Goal: Register for event/course

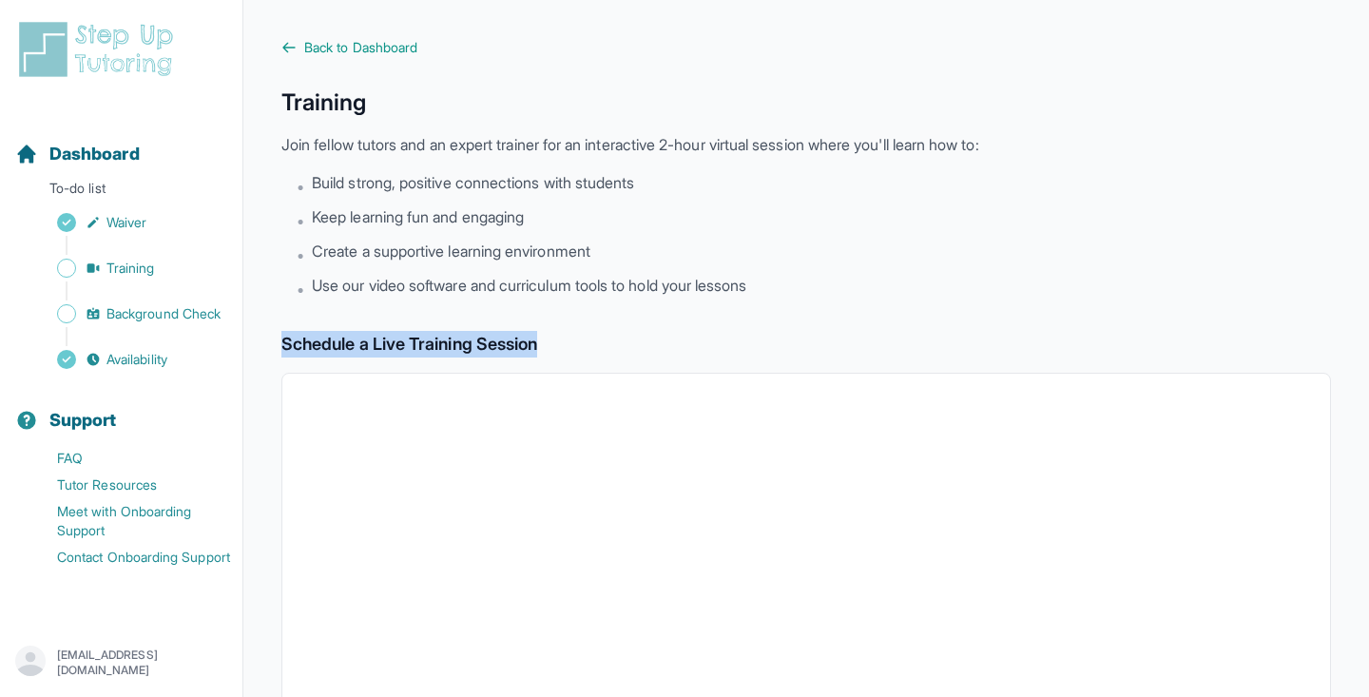
drag, startPoint x: 274, startPoint y: 344, endPoint x: 555, endPoint y: 345, distance: 281.4
click at [556, 345] on main "Back to Dashboard Training Join fellow tutors and an expert trainer for an inte…" at bounding box center [806, 669] width 1126 height 1339
click at [549, 307] on div "Back to Dashboard Training Join fellow tutors and an expert trainer for an inte…" at bounding box center [806, 669] width 1050 height 1263
drag, startPoint x: 561, startPoint y: 343, endPoint x: 763, endPoint y: 281, distance: 210.8
click at [764, 281] on div "Back to Dashboard Training Join fellow tutors and an expert trainer for an inte…" at bounding box center [806, 669] width 1050 height 1263
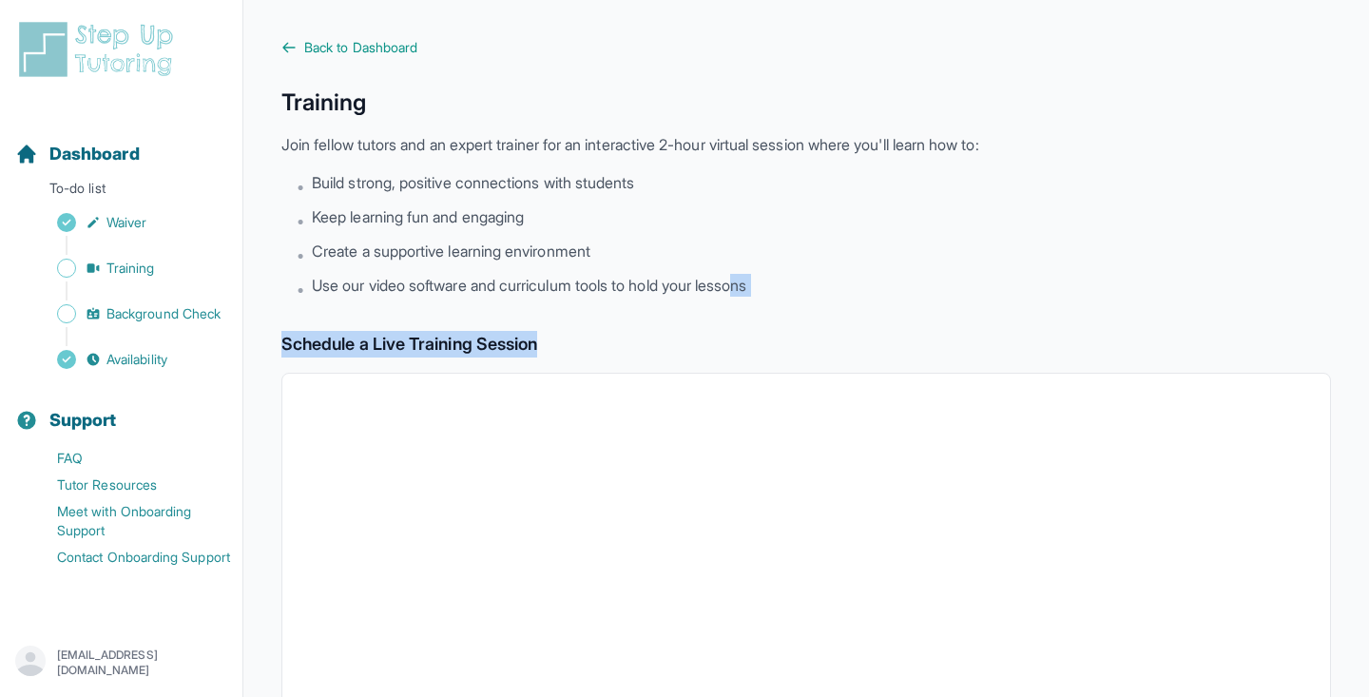
click at [640, 326] on div "Back to Dashboard Training Join fellow tutors and an expert trainer for an inte…" at bounding box center [806, 669] width 1050 height 1263
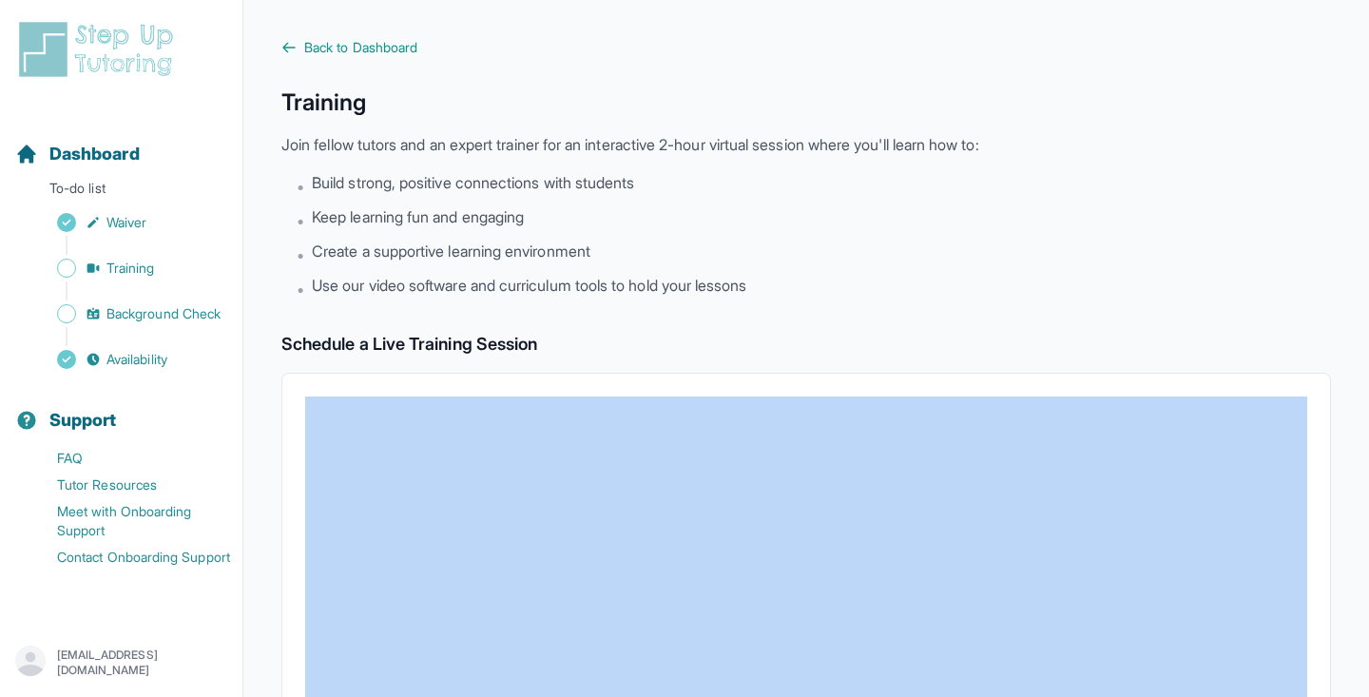
drag, startPoint x: 571, startPoint y: 346, endPoint x: 305, endPoint y: 513, distance: 314.5
click at [7, 121] on div "Open sidebar Dashboard To-do list Waiver Training Background Check Availability…" at bounding box center [684, 669] width 1369 height 1339
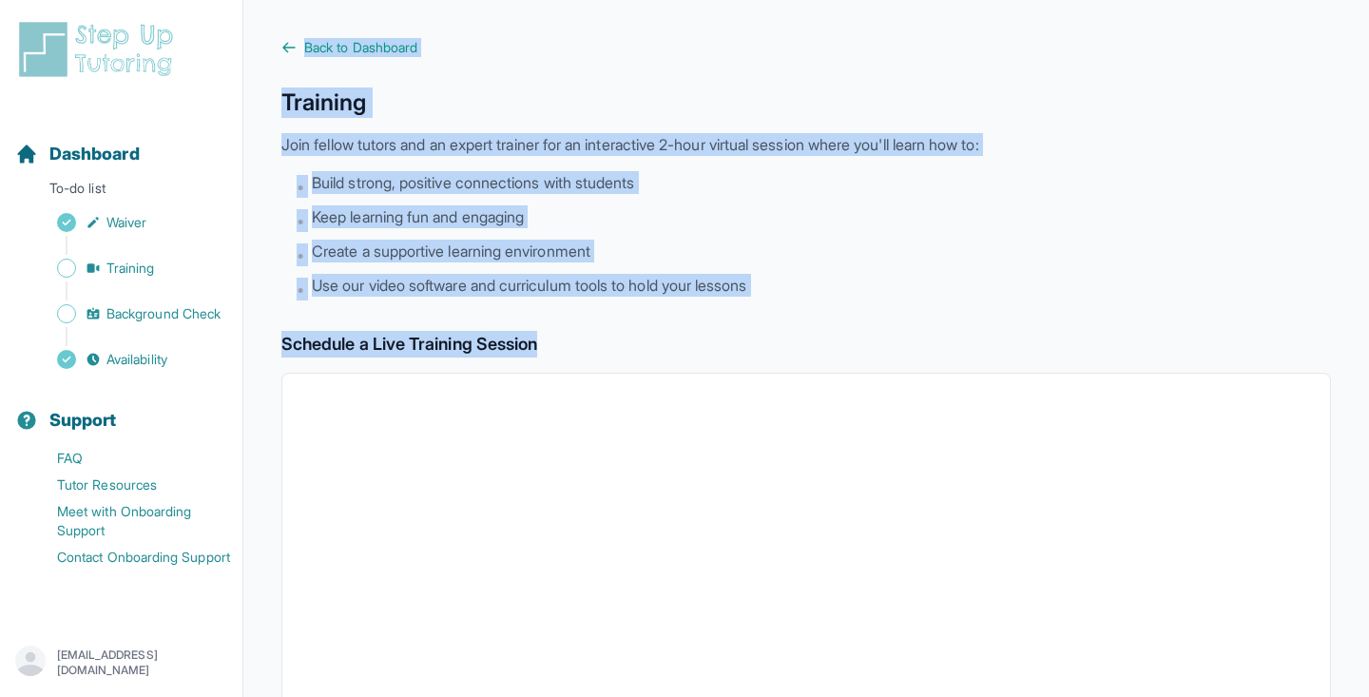
drag, startPoint x: 562, startPoint y: 347, endPoint x: 261, endPoint y: 39, distance: 430.3
click at [261, 38] on main "Back to Dashboard Training Join fellow tutors and an expert trainer for an inte…" at bounding box center [806, 669] width 1126 height 1339
click at [259, 126] on main "Back to Dashboard Training Join fellow tutors and an expert trainer for an inte…" at bounding box center [806, 669] width 1126 height 1339
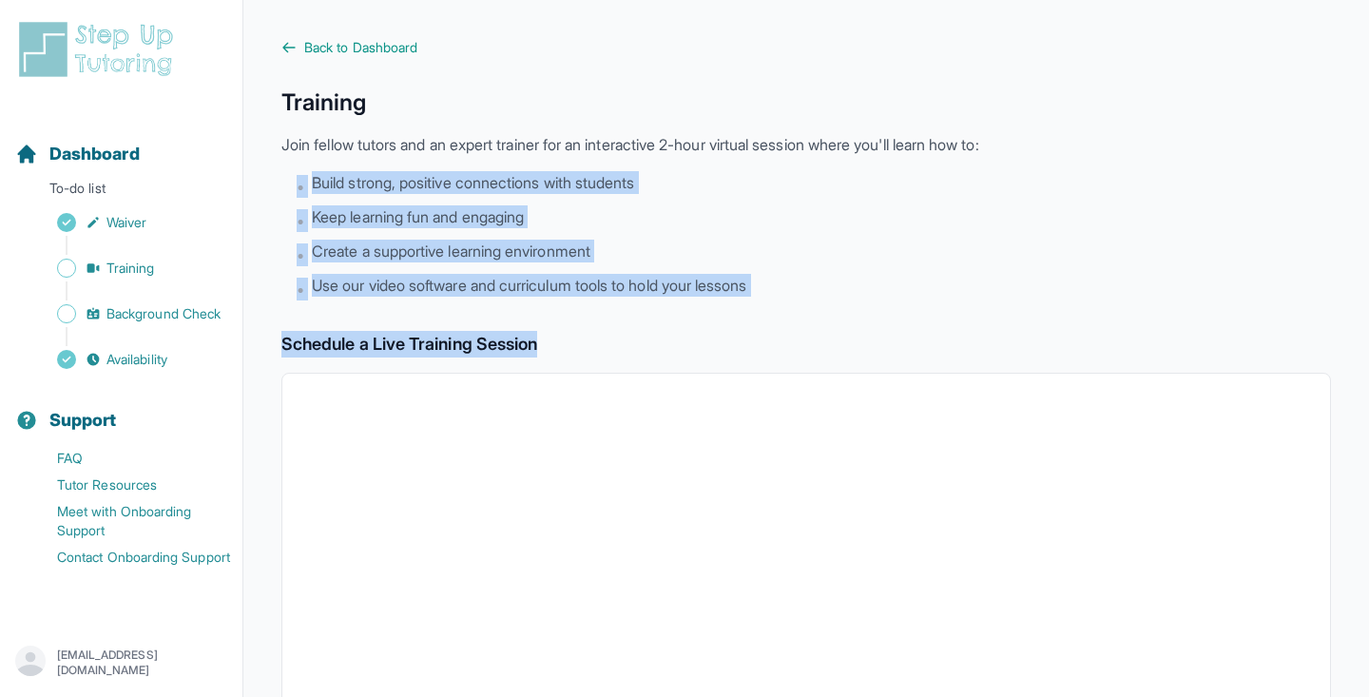
drag, startPoint x: 549, startPoint y: 341, endPoint x: 246, endPoint y: 201, distance: 333.5
click at [248, 178] on main "Back to Dashboard Training Join fellow tutors and an expert trainer for an inte…" at bounding box center [806, 669] width 1126 height 1339
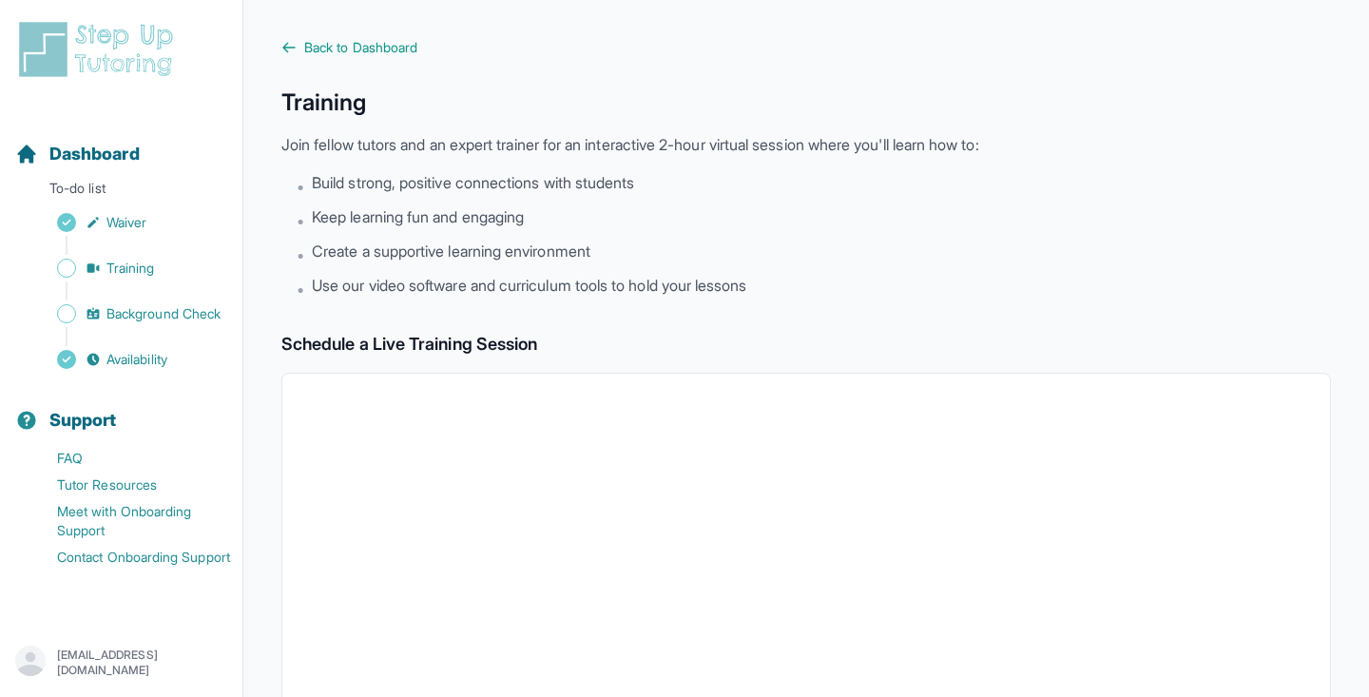
click at [300, 154] on p "Join fellow tutors and an expert trainer for an interactive 2-hour virtual sess…" at bounding box center [806, 144] width 1050 height 23
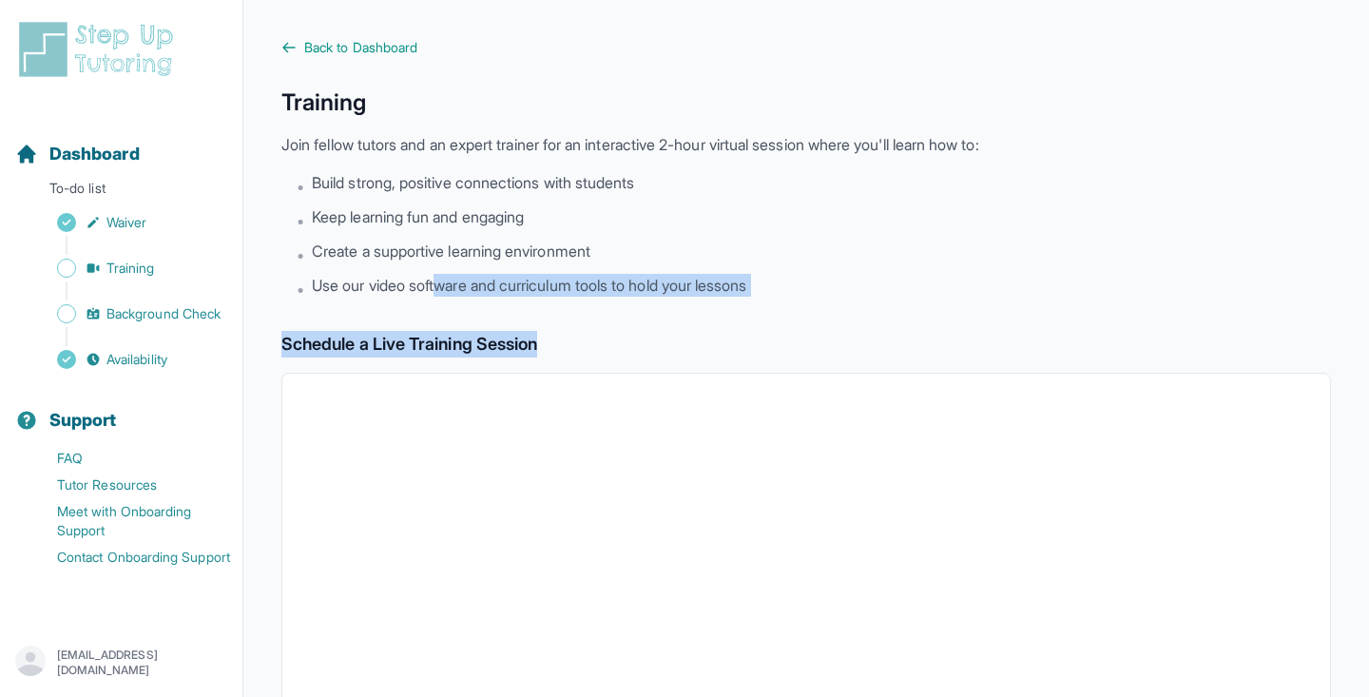
drag, startPoint x: 553, startPoint y: 348, endPoint x: 473, endPoint y: 396, distance: 93.8
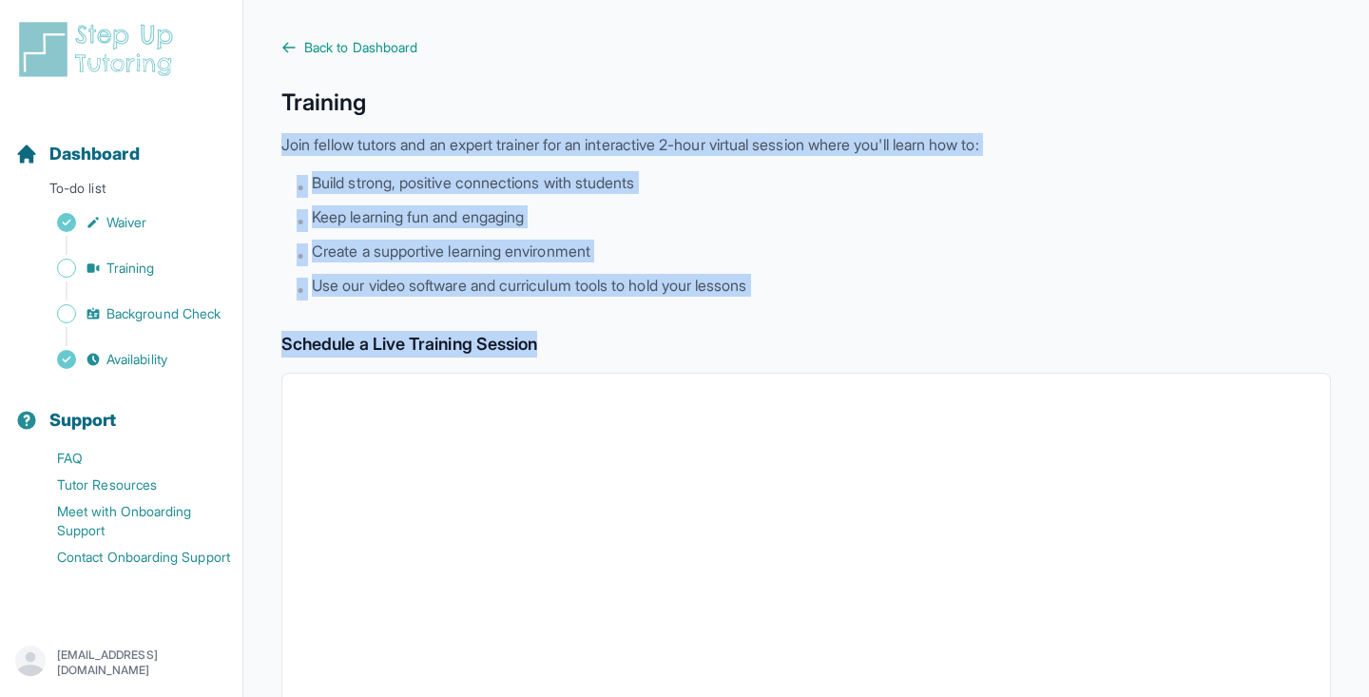
drag, startPoint x: 557, startPoint y: 342, endPoint x: 437, endPoint y: 110, distance: 261.1
click at [437, 110] on div "Back to Dashboard Training Join fellow tutors and an expert trainer for an inte…" at bounding box center [806, 669] width 1050 height 1263
